Goal: Task Accomplishment & Management: Manage account settings

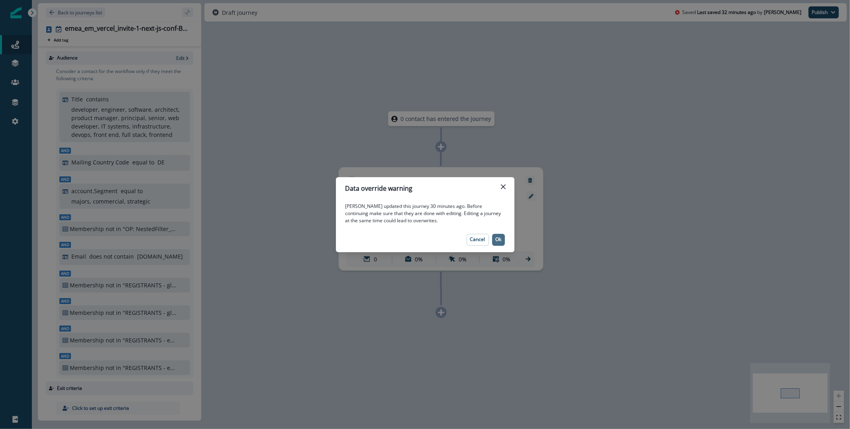
click at [501, 238] on p "Ok" at bounding box center [499, 239] width 6 height 6
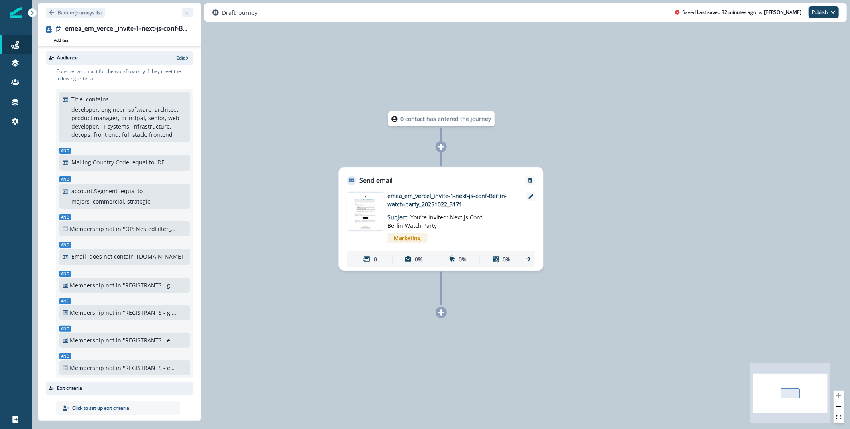
click at [365, 202] on img at bounding box center [365, 211] width 37 height 37
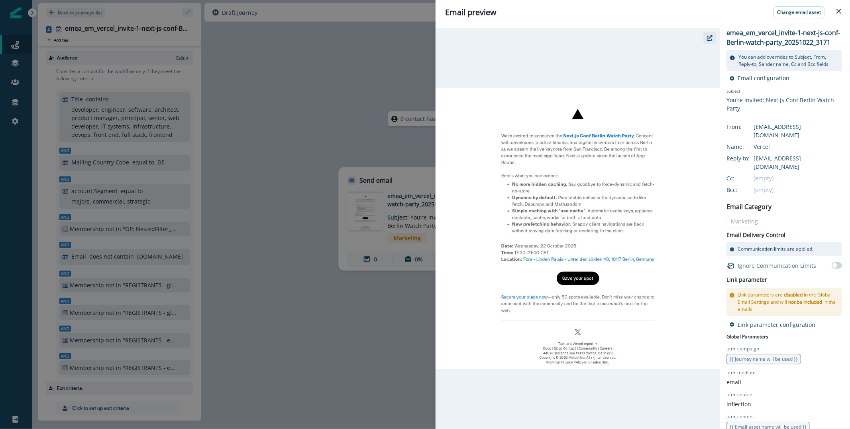
click at [705, 38] on button "button" at bounding box center [710, 38] width 13 height 12
click at [256, 108] on div "Email preview Change email asset emea_em_vercel_invite-1-next-js-conf-Berlin-wa…" at bounding box center [425, 214] width 850 height 429
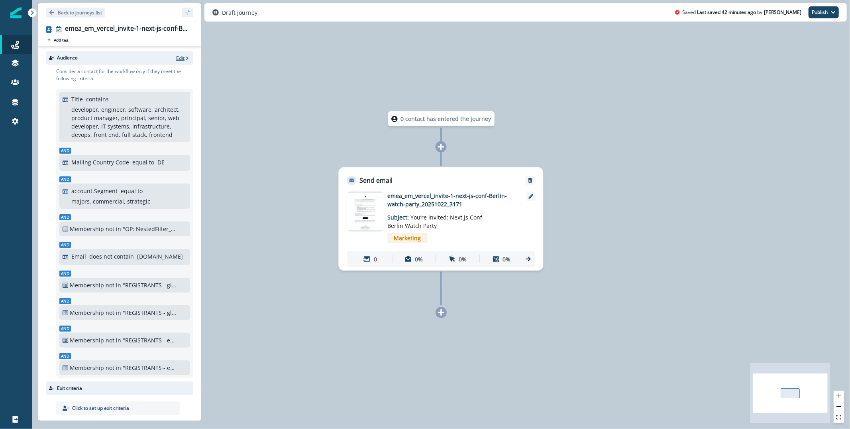
click at [179, 56] on p "Edit" at bounding box center [180, 58] width 8 height 7
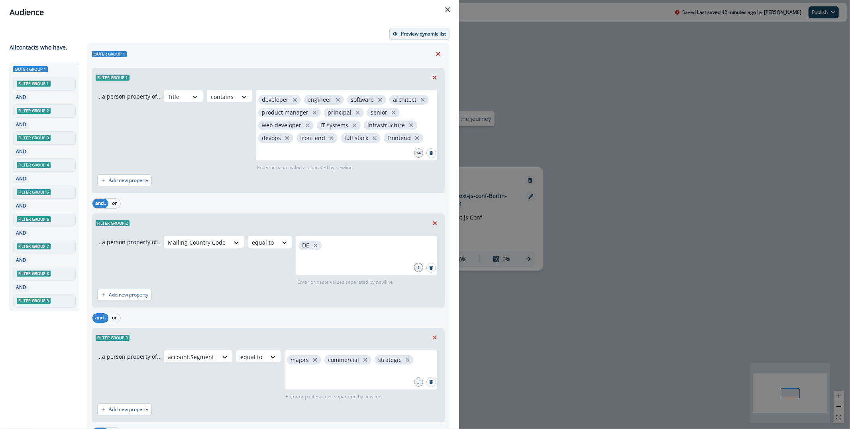
click at [403, 32] on p "Preview dynamic list" at bounding box center [423, 34] width 45 height 6
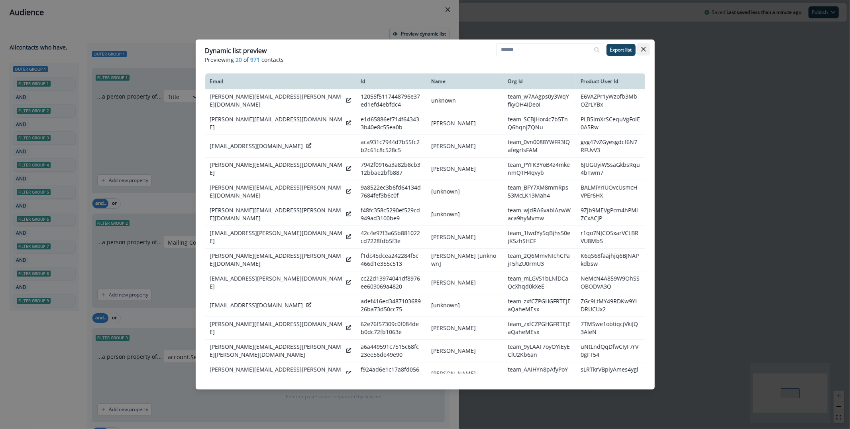
click at [644, 50] on icon "Close" at bounding box center [643, 49] width 5 height 5
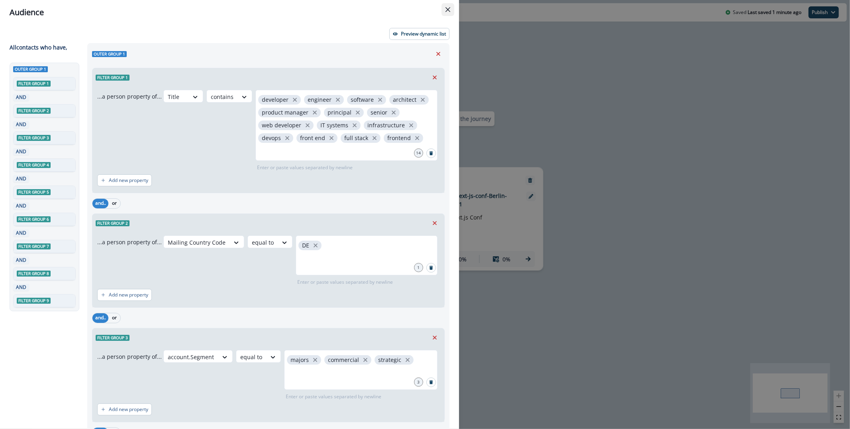
click at [446, 8] on icon "Close" at bounding box center [448, 9] width 5 height 5
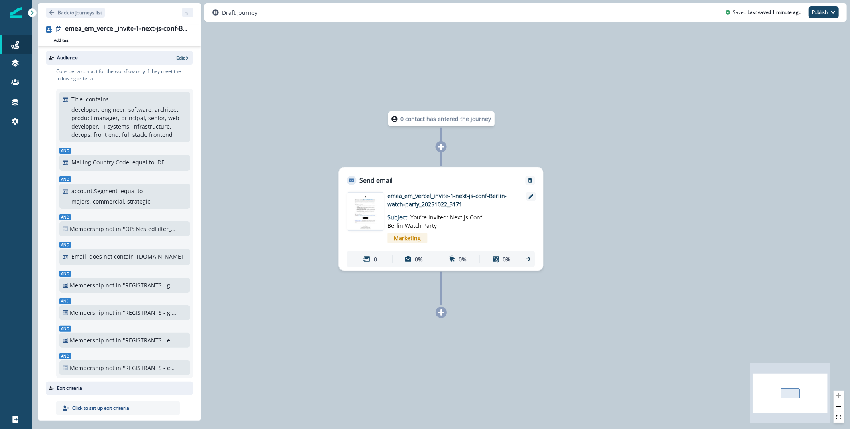
click at [364, 209] on img at bounding box center [365, 211] width 37 height 37
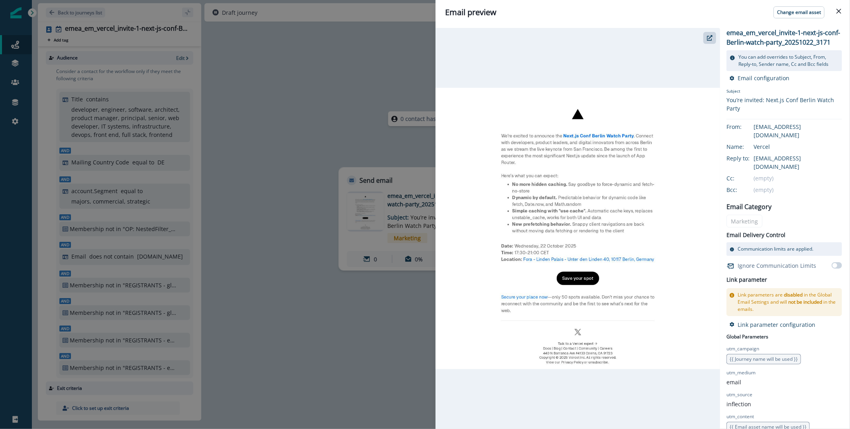
click at [337, 82] on div "Email preview Change email asset emea_em_vercel_invite-1-next-js-conf-Berlin-wa…" at bounding box center [425, 214] width 850 height 429
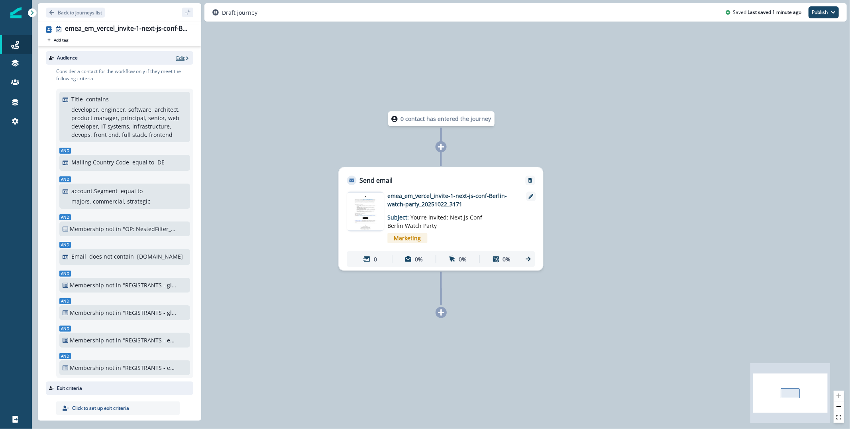
click at [179, 57] on p "Edit" at bounding box center [180, 58] width 8 height 7
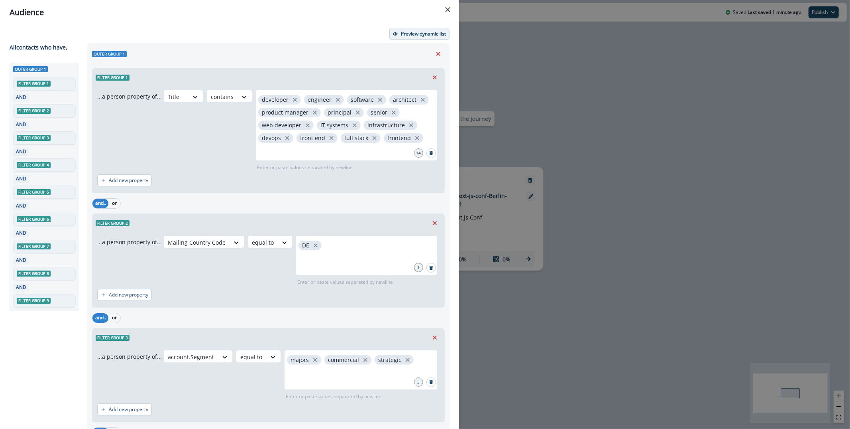
click at [401, 29] on button "Preview dynamic list" at bounding box center [419, 34] width 60 height 12
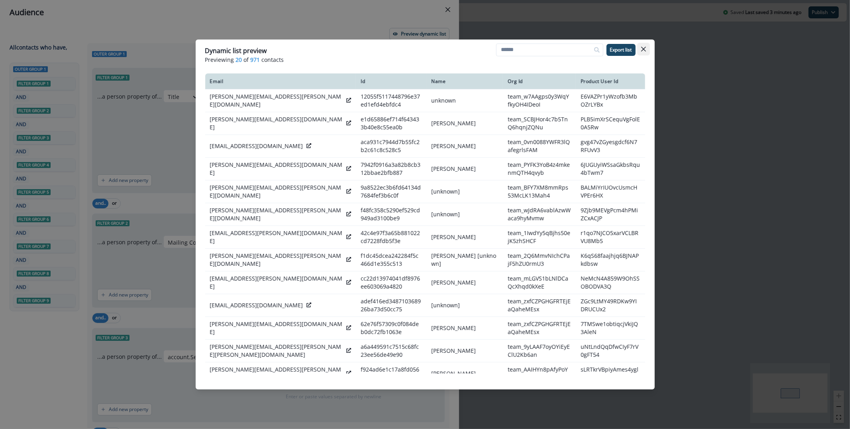
click at [645, 49] on icon "Close" at bounding box center [643, 49] width 5 height 5
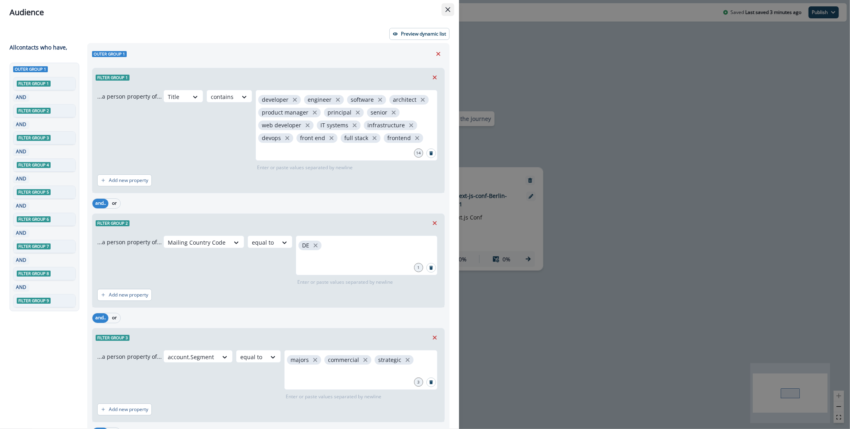
click at [448, 11] on icon "Close" at bounding box center [448, 9] width 5 height 5
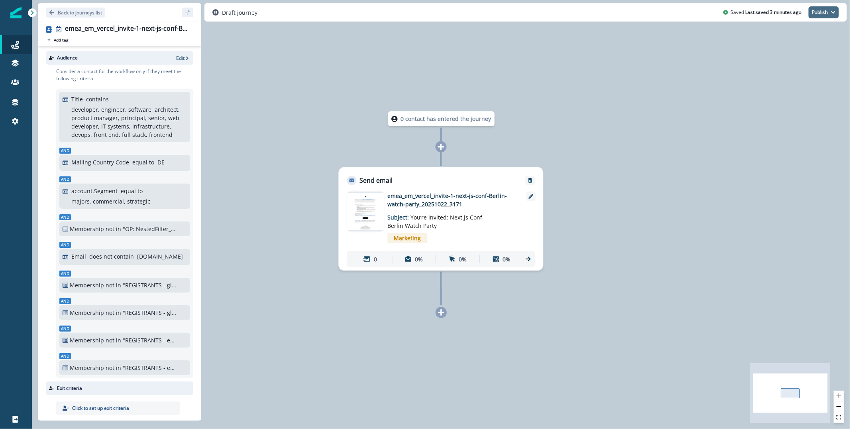
click at [832, 14] on icon "button" at bounding box center [833, 12] width 5 height 5
click at [775, 33] on button "as active journey" at bounding box center [794, 32] width 89 height 14
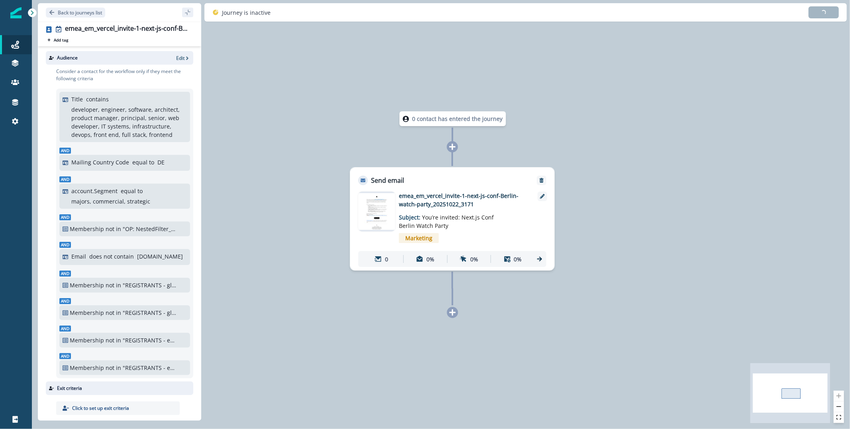
click at [374, 213] on img at bounding box center [376, 211] width 37 height 37
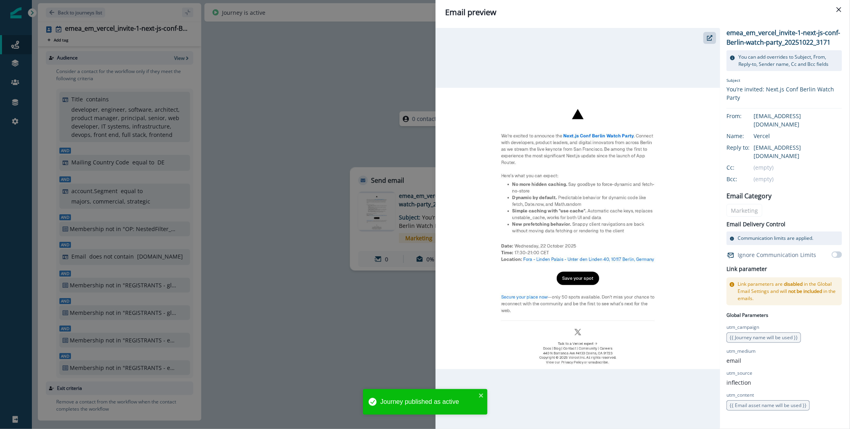
click at [338, 118] on div "Email preview emea_em_vercel_invite-1-next-js-conf-Berlin-watch-party_20251022_…" at bounding box center [425, 214] width 850 height 429
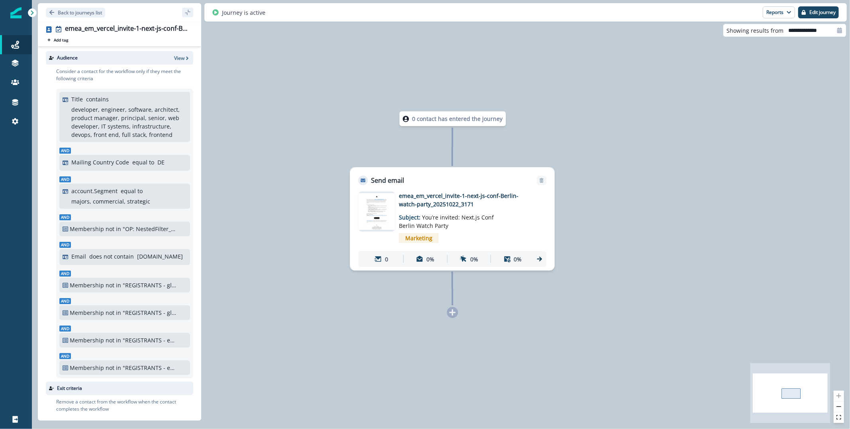
click at [356, 60] on div "0 contact has entered the journey Send email Email asset changed, journey repor…" at bounding box center [441, 214] width 818 height 429
click at [767, 12] on button "Reports" at bounding box center [779, 12] width 32 height 12
click at [730, 25] on button "Email Report" at bounding box center [749, 32] width 90 height 14
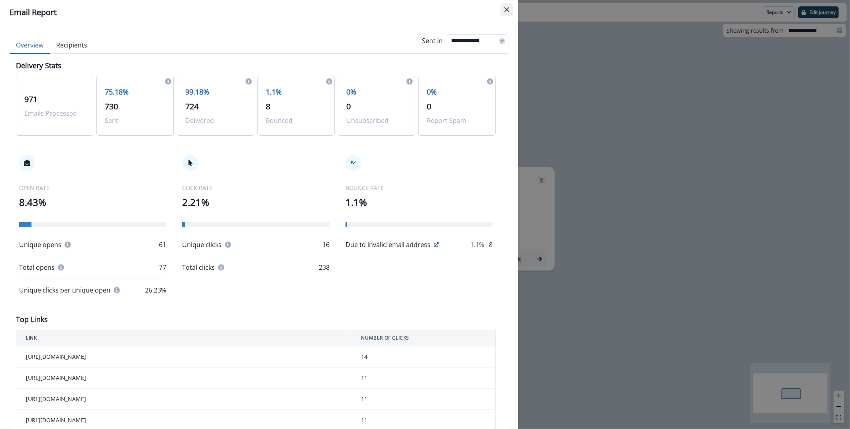
click at [507, 11] on icon "Close" at bounding box center [507, 9] width 5 height 5
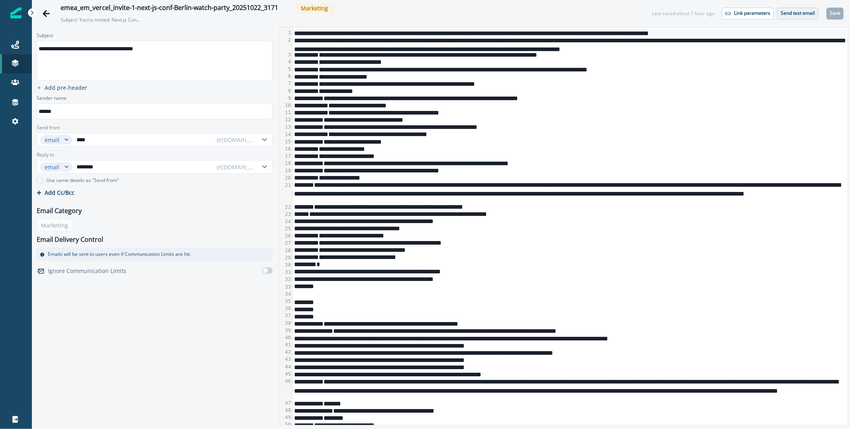
click at [787, 14] on p "Send test email" at bounding box center [798, 13] width 34 height 6
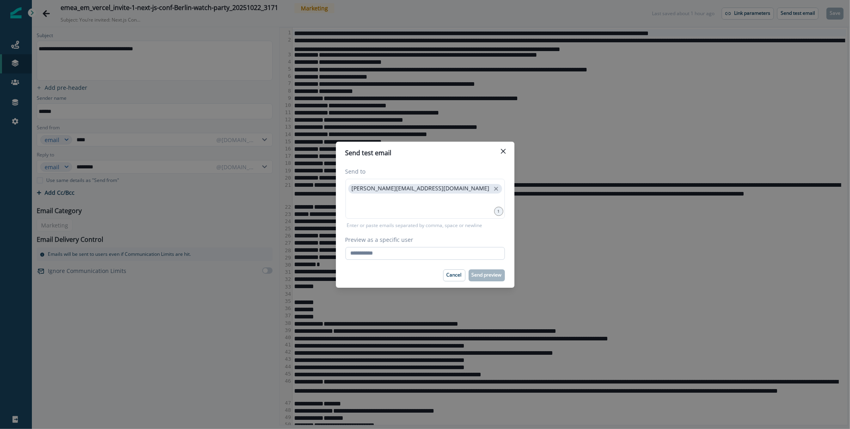
click at [385, 258] on input "Preview as a specific user" at bounding box center [425, 253] width 159 height 13
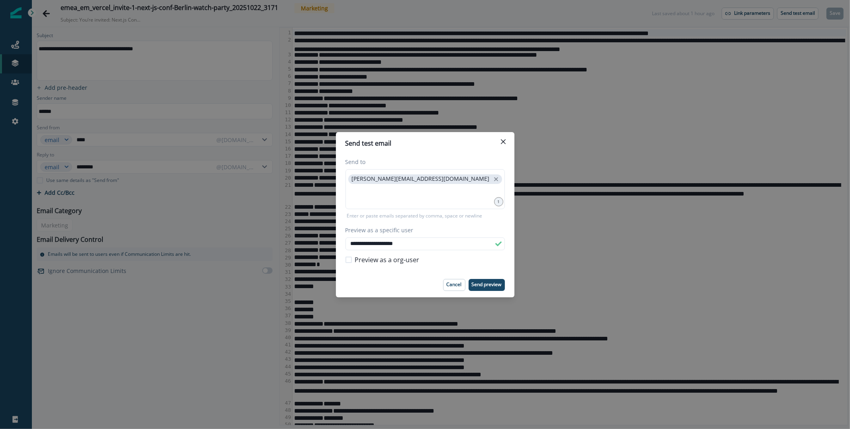
type input "**********"
click at [494, 281] on p "Send preview" at bounding box center [487, 284] width 30 height 6
click at [504, 140] on icon "Close" at bounding box center [503, 141] width 5 height 5
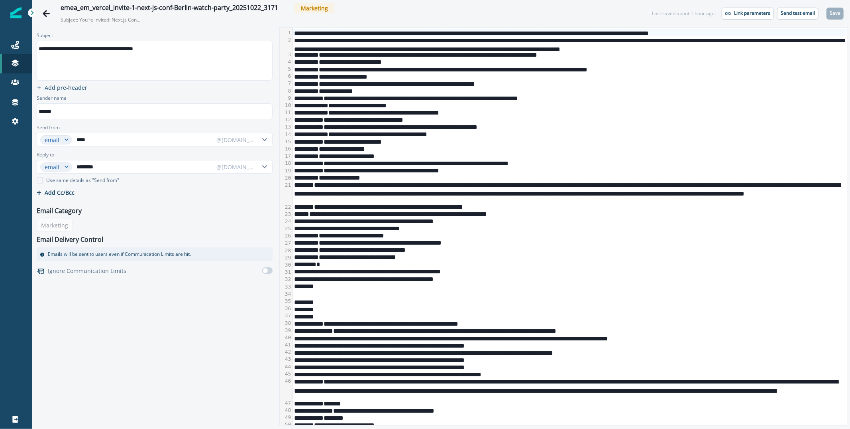
click at [477, 118] on div "**********" at bounding box center [570, 119] width 554 height 7
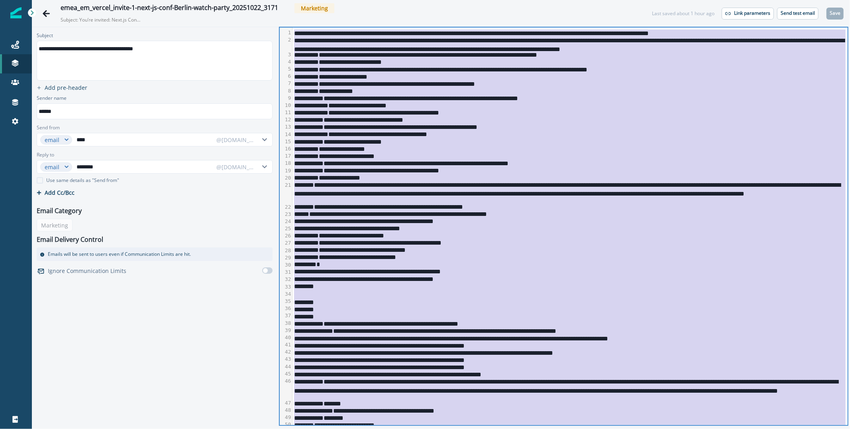
copy div "**********"
